Goal: Task Accomplishment & Management: Use online tool/utility

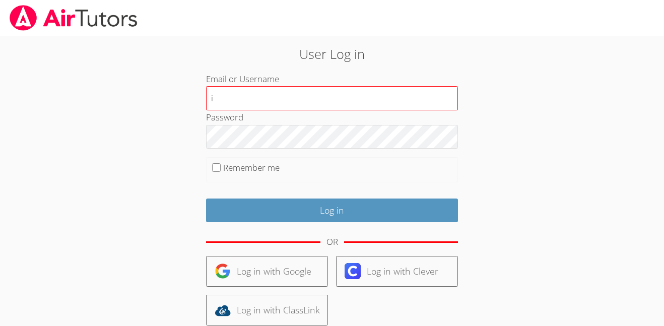
type input "i.archundia2@lodiusd.org"
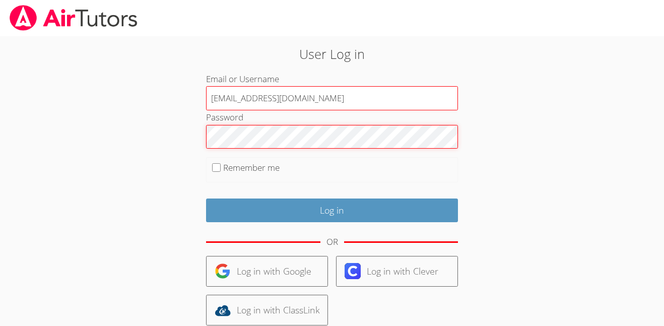
click at [206, 198] on input "Log in" at bounding box center [332, 210] width 252 height 24
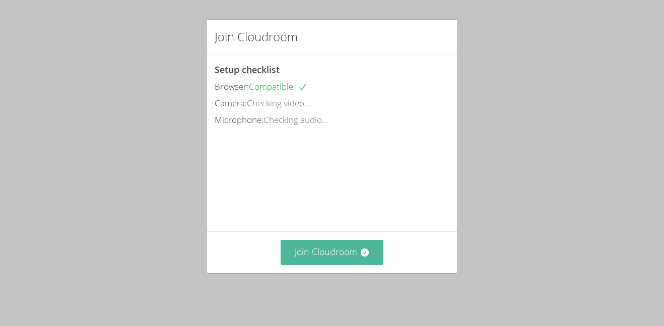
click at [342, 258] on button "Join Cloudroom" at bounding box center [331, 252] width 103 height 25
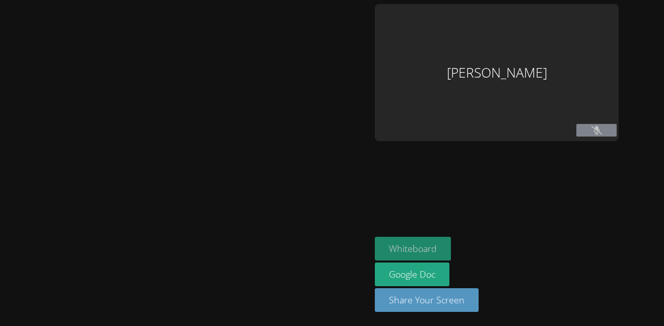
click at [411, 250] on button "Whiteboard" at bounding box center [413, 249] width 76 height 24
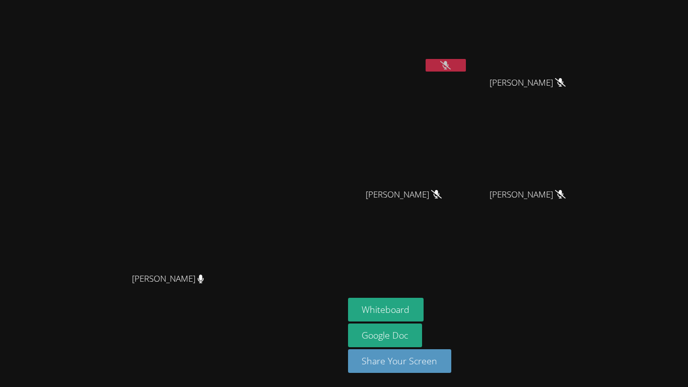
click at [592, 325] on div "Whiteboard Google Doc Share Your Screen" at bounding box center [470, 339] width 244 height 83
